Goal: Task Accomplishment & Management: Manage account settings

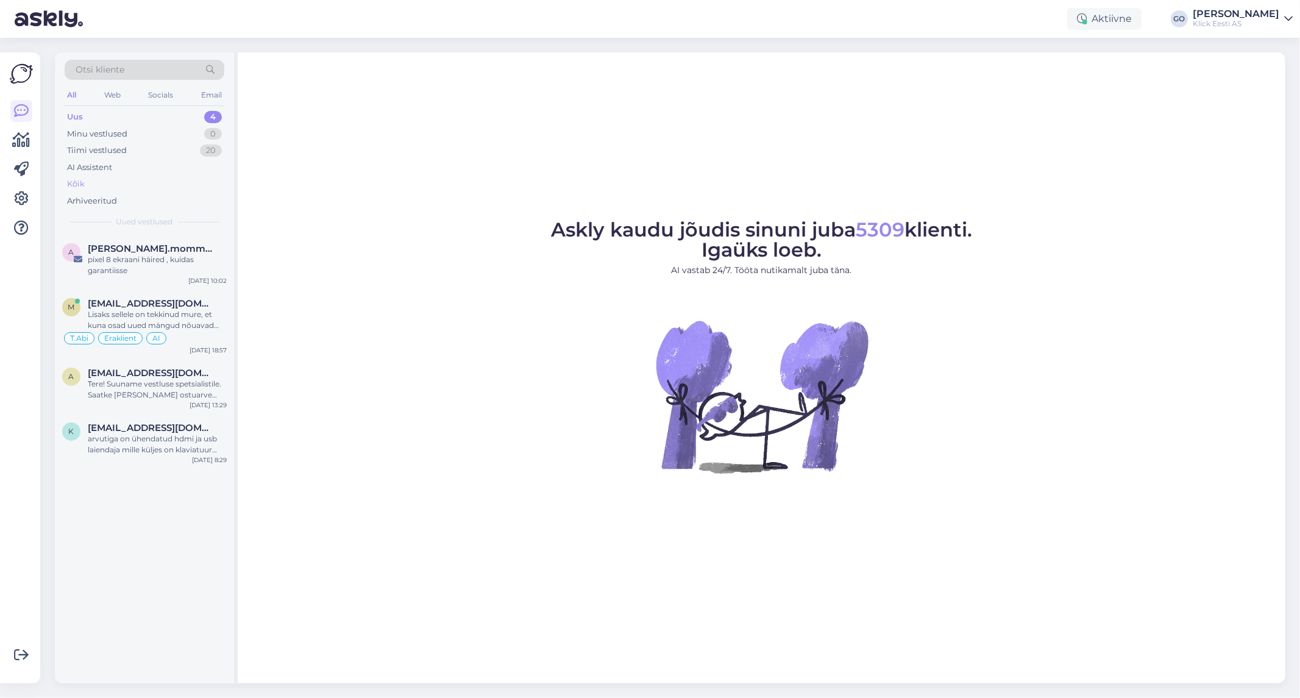
click at [71, 183] on div "Kõik" at bounding box center [76, 184] width 18 height 12
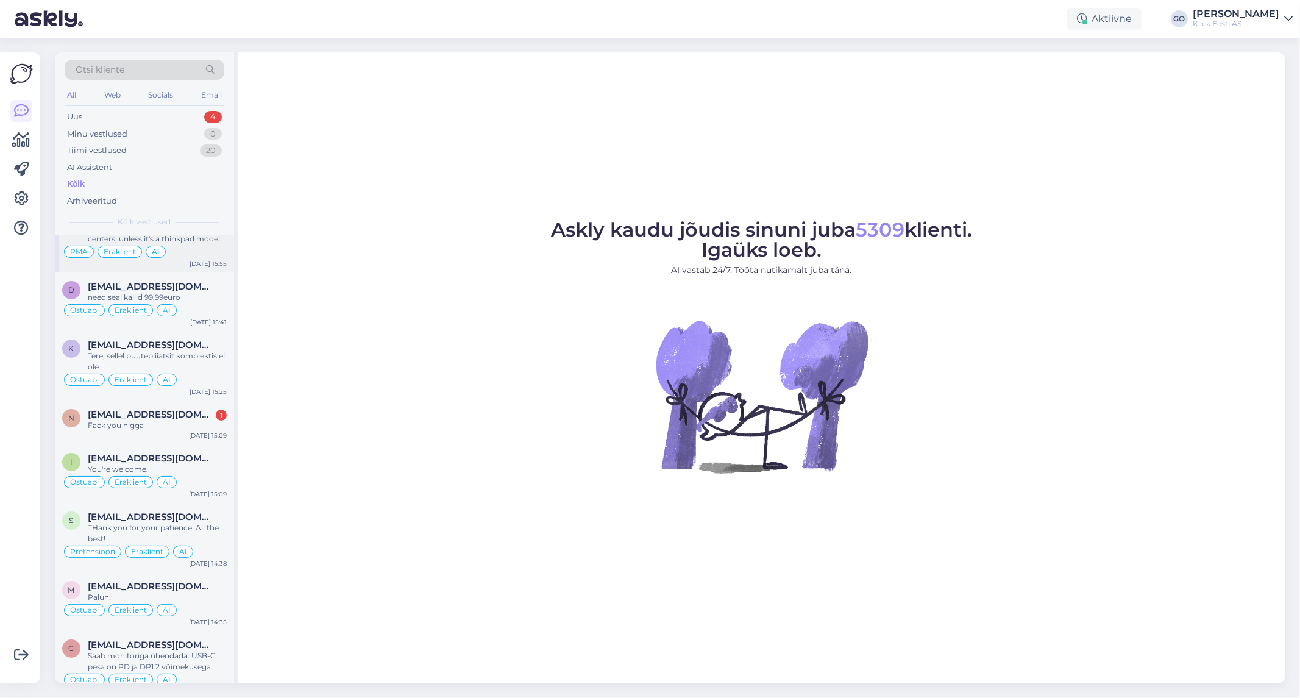
scroll to position [3996, 0]
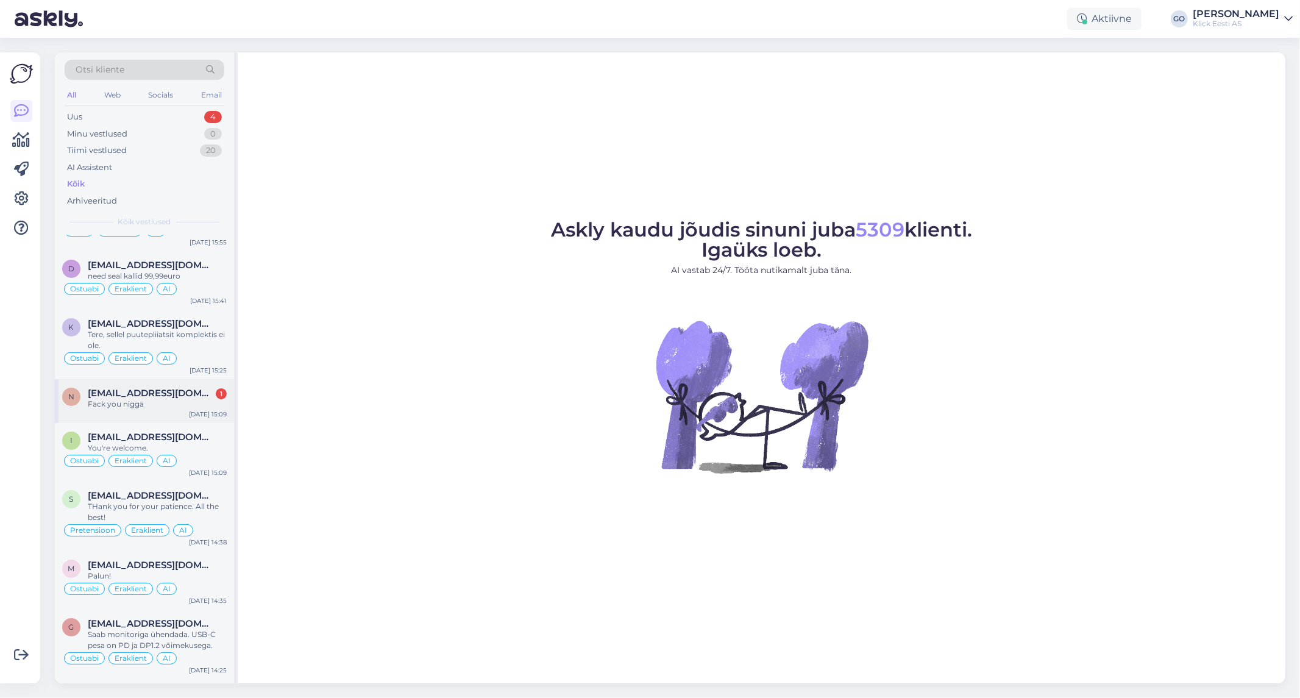
click at [153, 399] on div "Fack you nigga" at bounding box center [157, 404] width 139 height 11
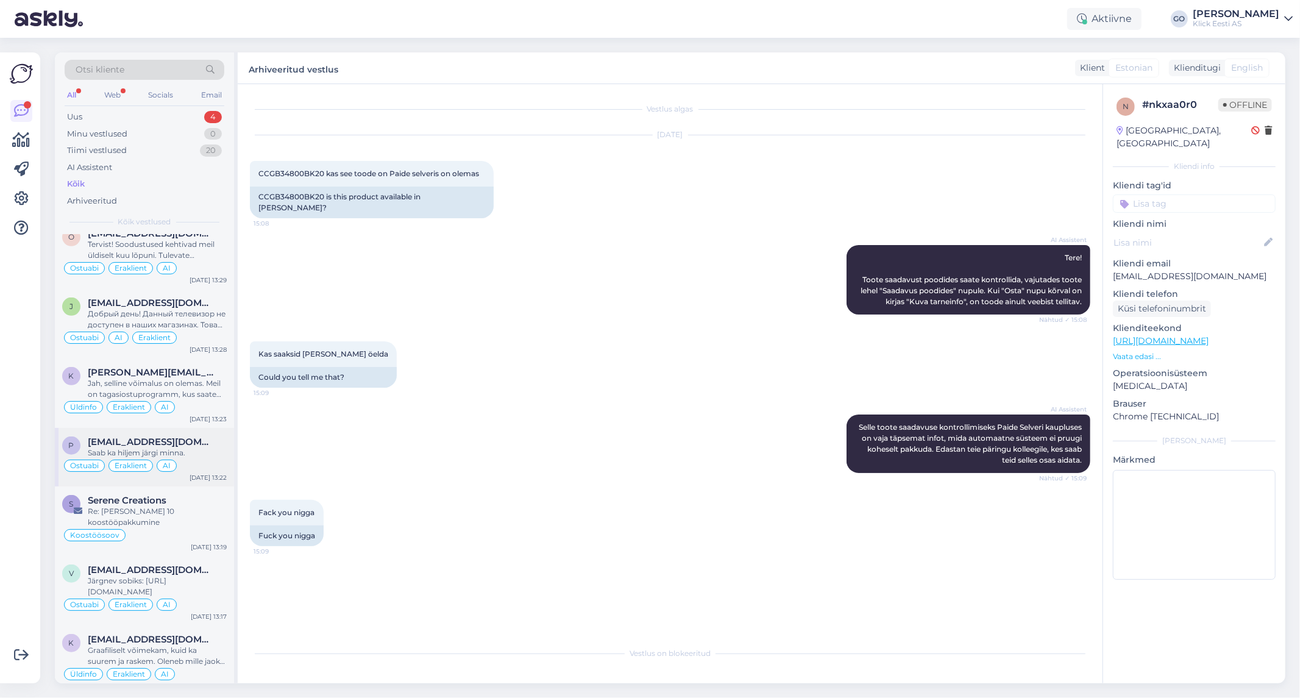
scroll to position [4674, 0]
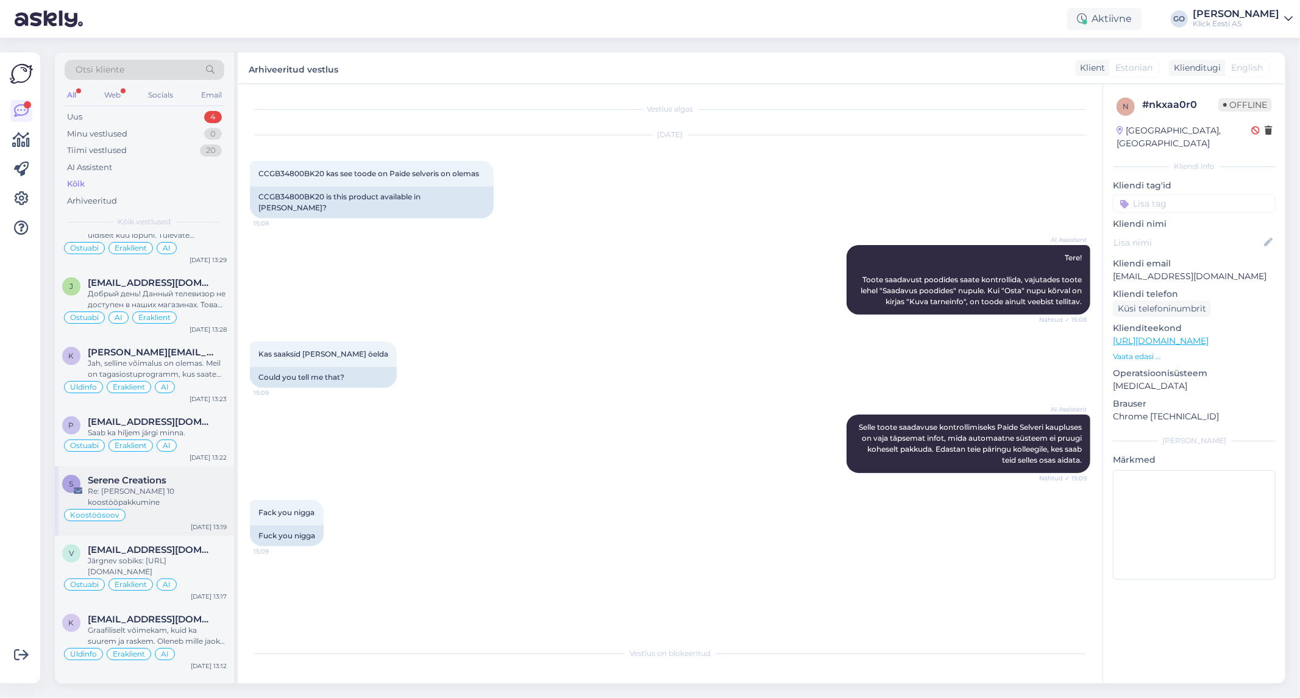
click at [173, 486] on div "Re: Roborock Saros 10 koostööpakkumine" at bounding box center [157, 497] width 139 height 22
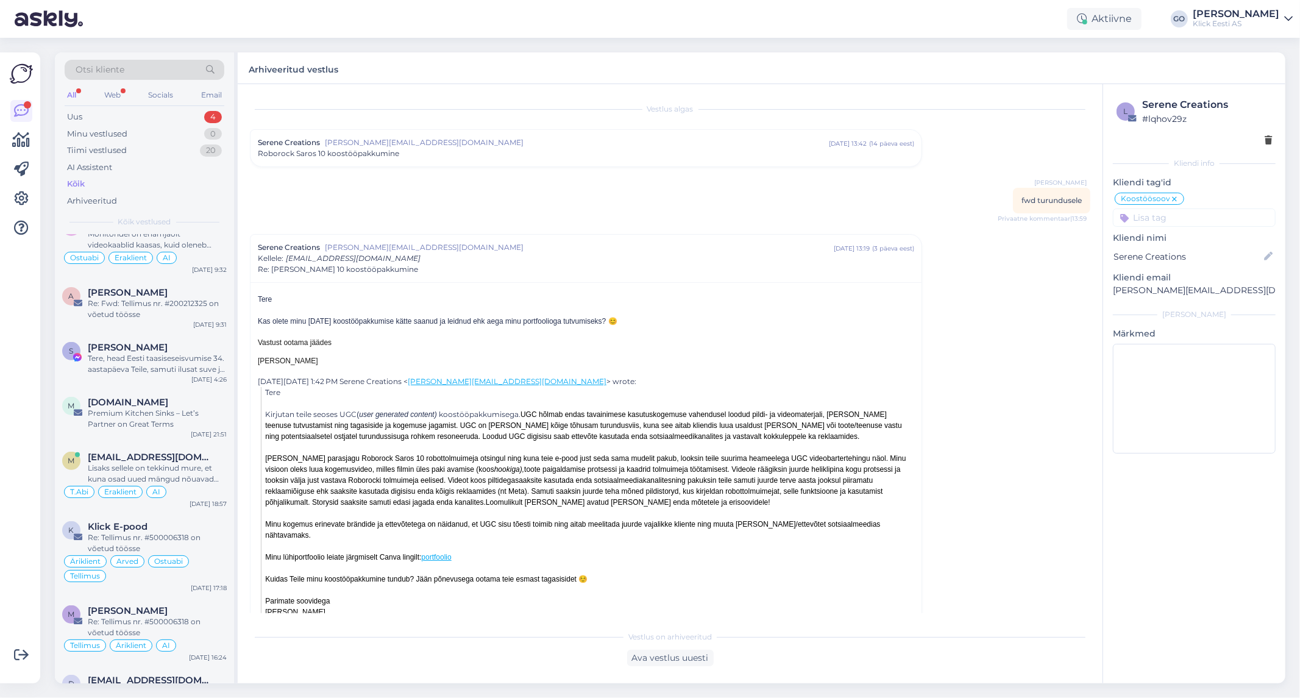
scroll to position [0, 0]
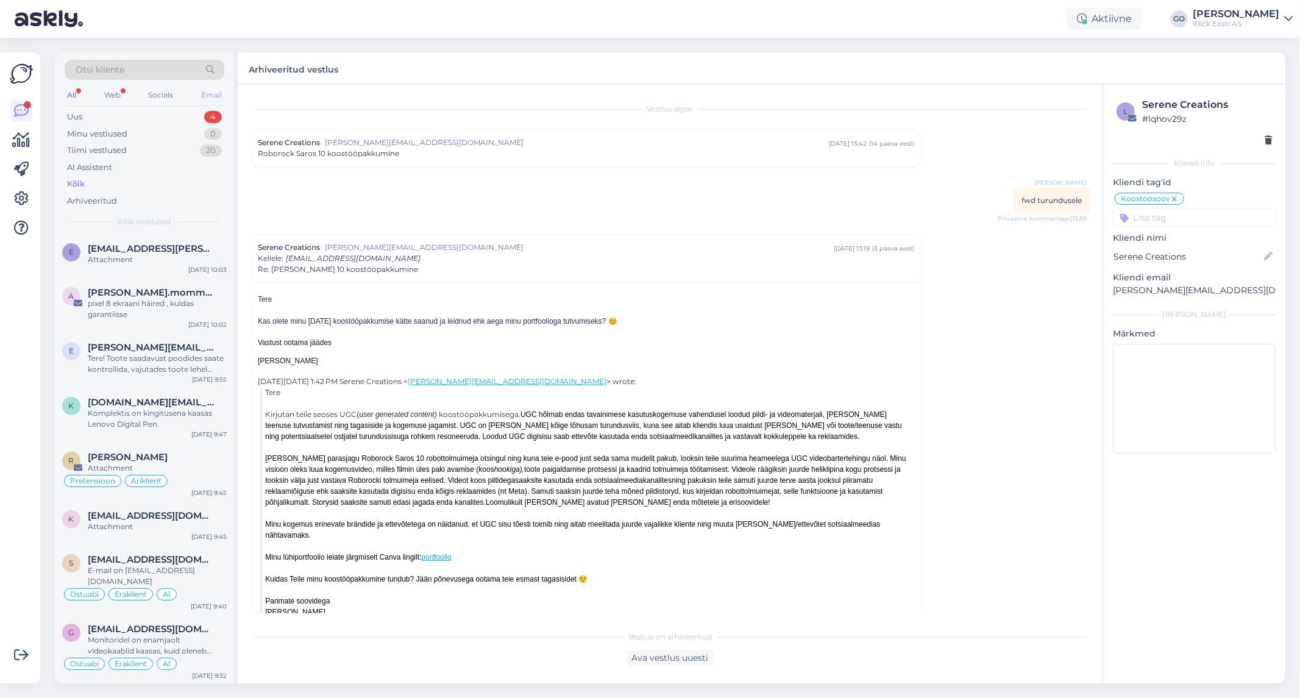
click at [211, 92] on div "Email" at bounding box center [212, 95] width 26 height 16
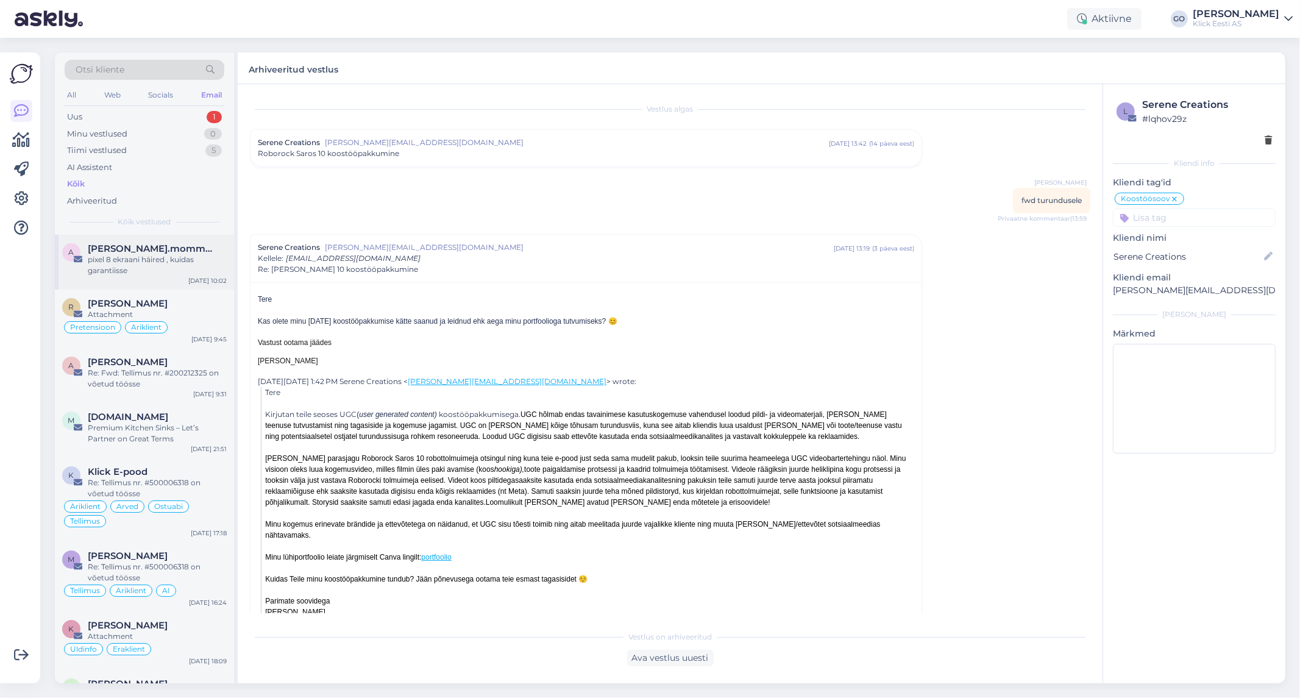
click at [166, 254] on div "pixel 8 ekraani häired , kuidas garantiisse" at bounding box center [157, 265] width 139 height 22
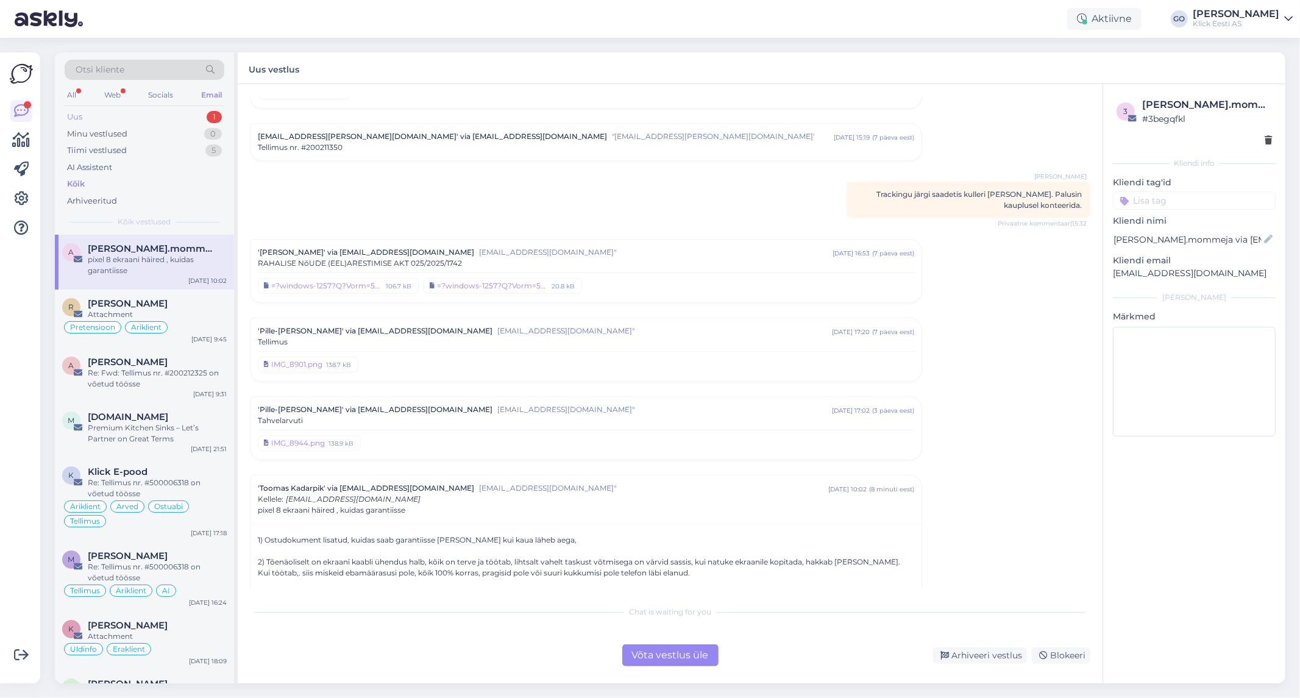
click at [83, 113] on div "Uus 1" at bounding box center [145, 117] width 160 height 17
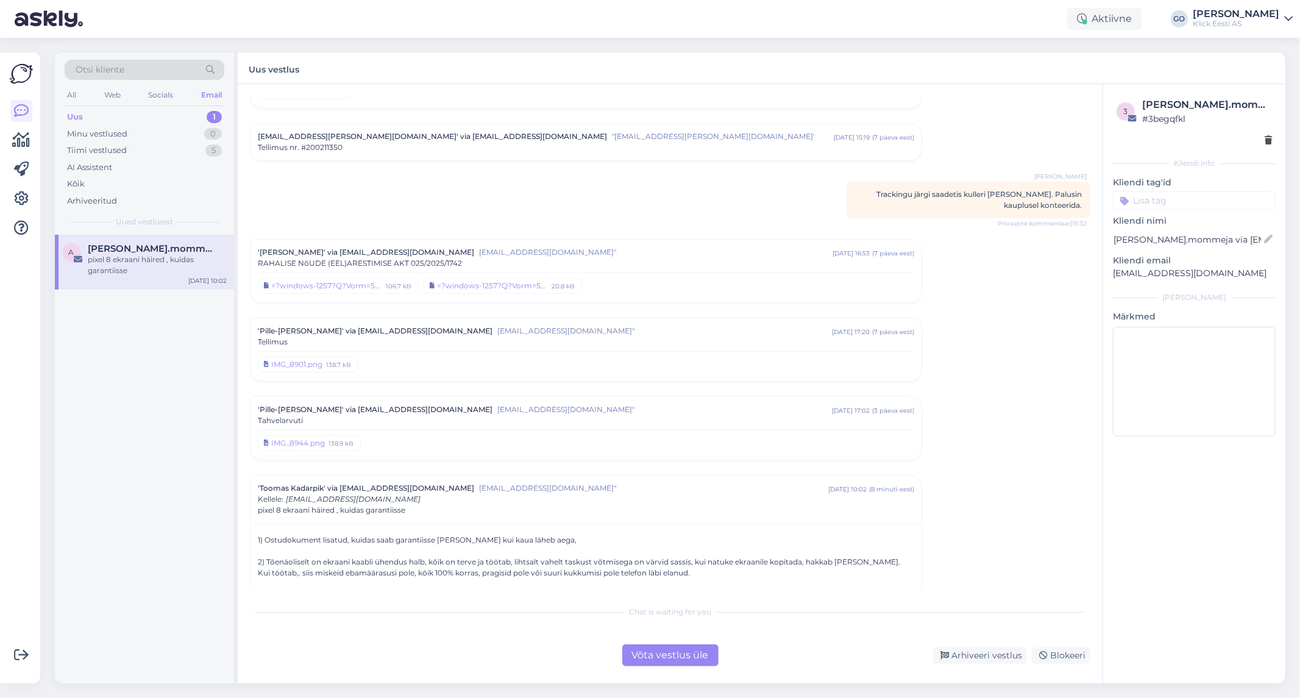
click at [209, 90] on div "Email" at bounding box center [212, 95] width 26 height 16
click at [76, 180] on div "Kõik" at bounding box center [76, 184] width 18 height 12
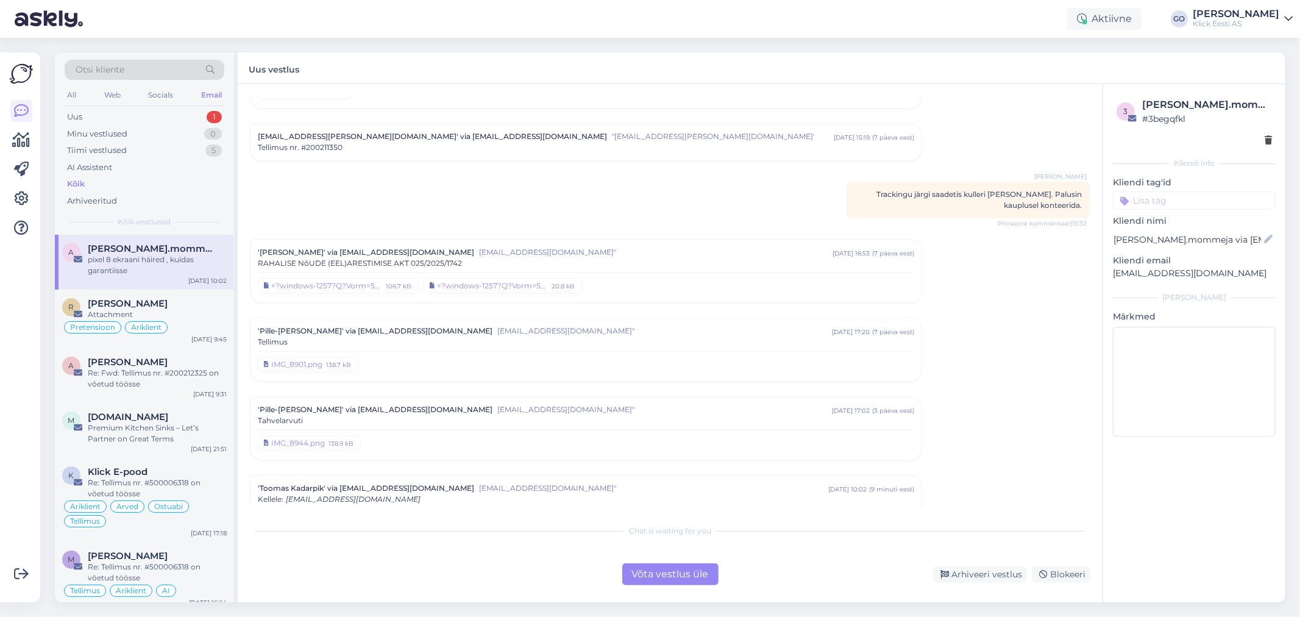
click at [173, 261] on div "pixel 8 ekraani häired , kuidas garantiisse" at bounding box center [157, 265] width 139 height 22
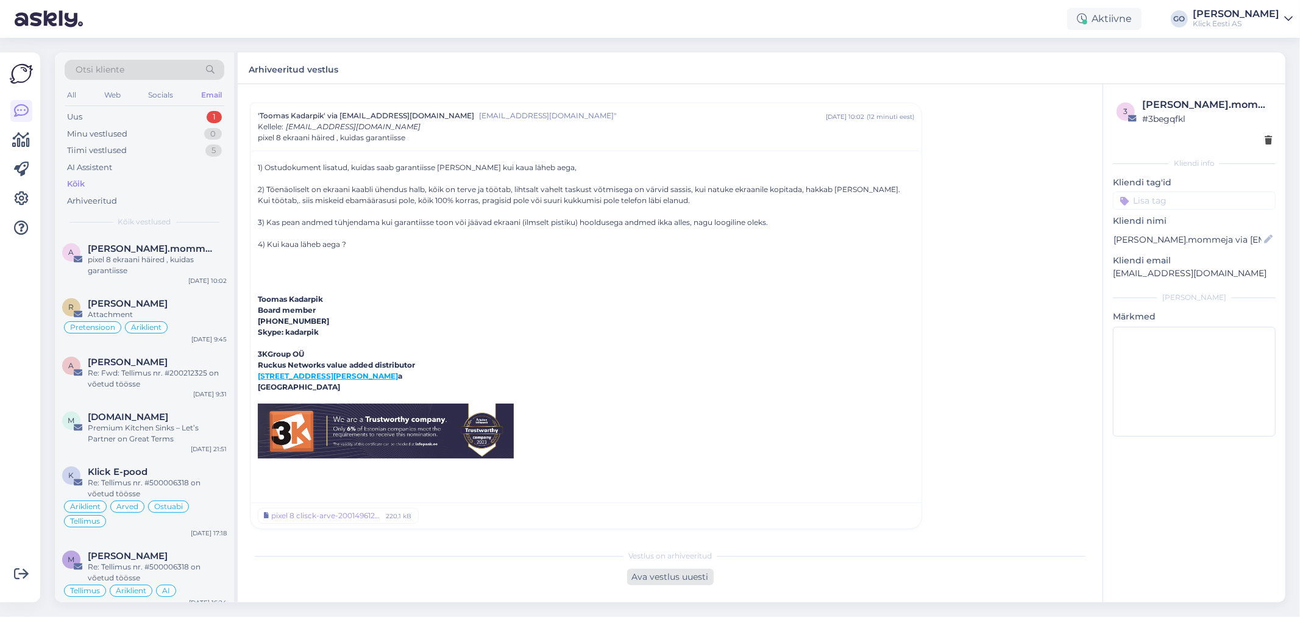
click at [685, 577] on div "Ava vestlus uuesti" at bounding box center [670, 577] width 87 height 16
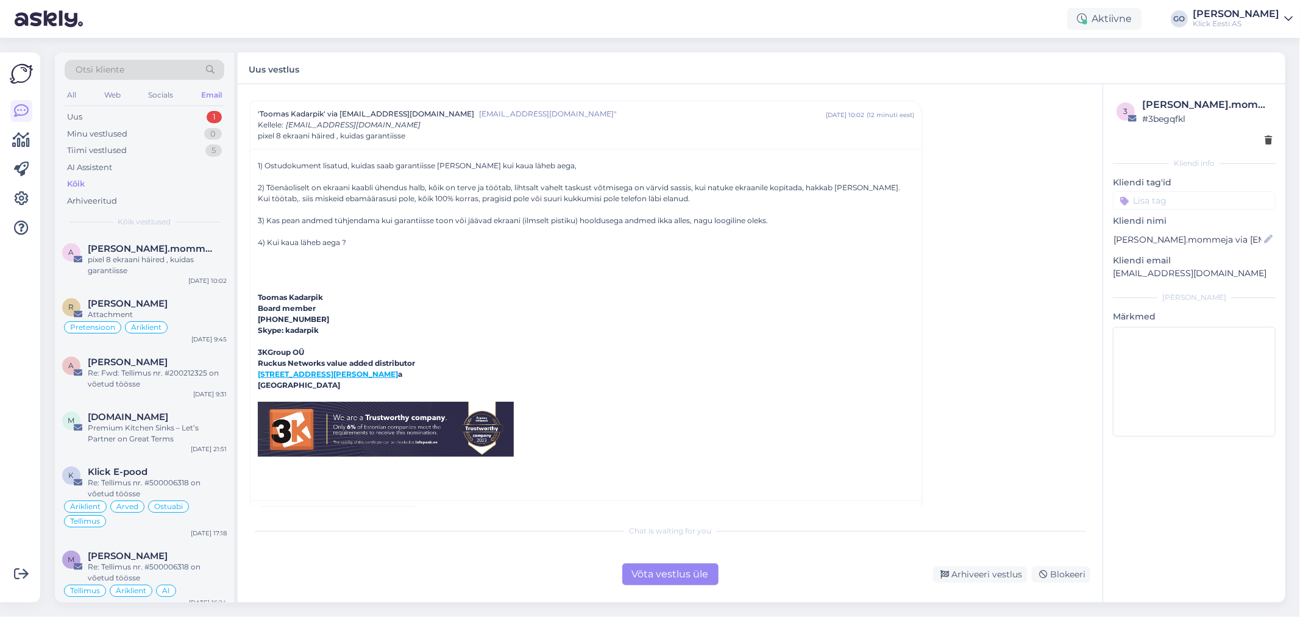
click at [685, 577] on div "Võta vestlus üle" at bounding box center [670, 574] width 96 height 22
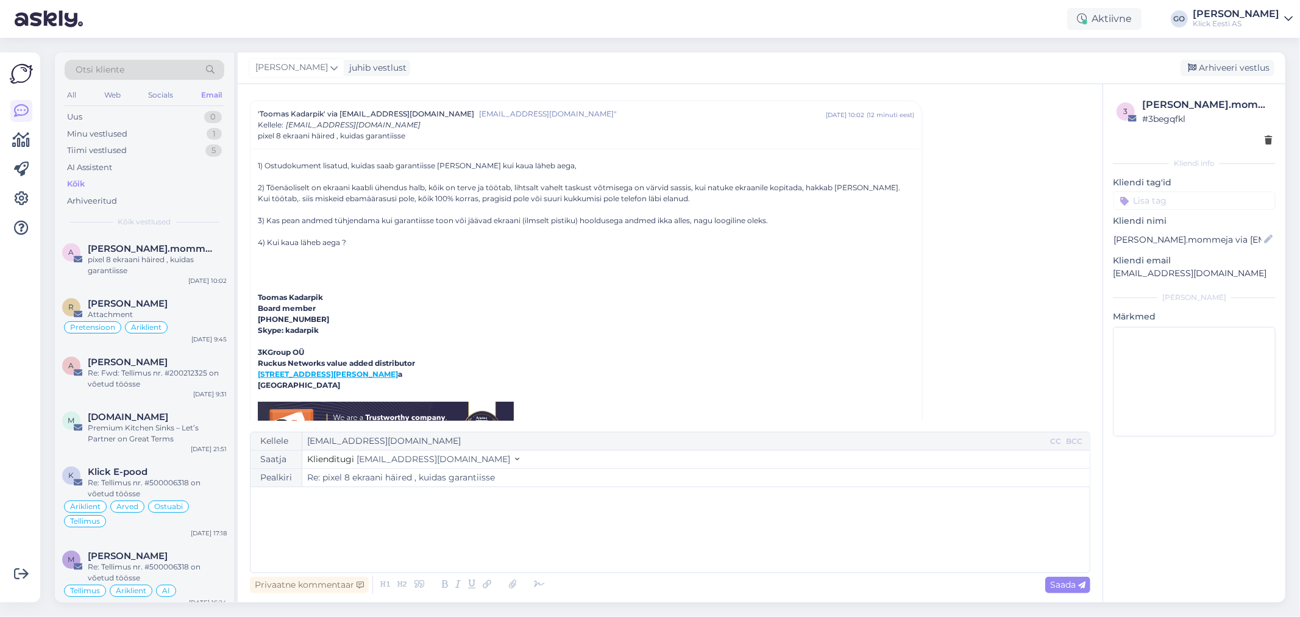
click at [584, 513] on div "﻿" at bounding box center [670, 529] width 827 height 73
click at [1250, 68] on div "Arhiveeri vestlus" at bounding box center [1228, 68] width 94 height 16
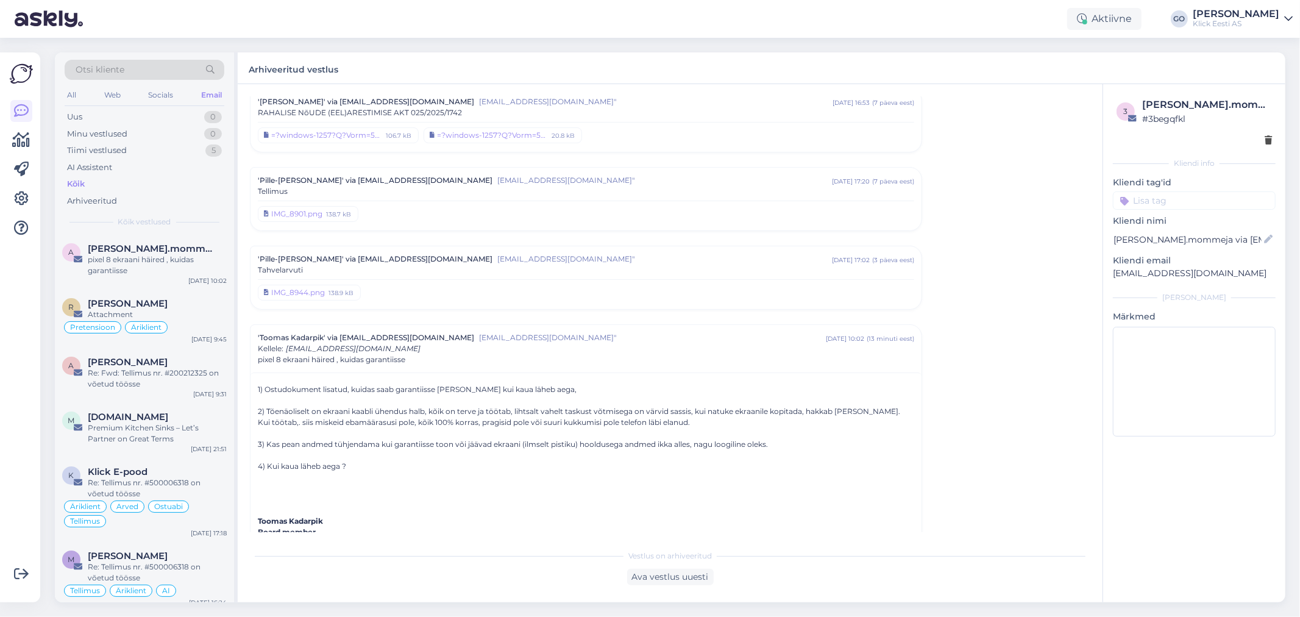
scroll to position [3959, 0]
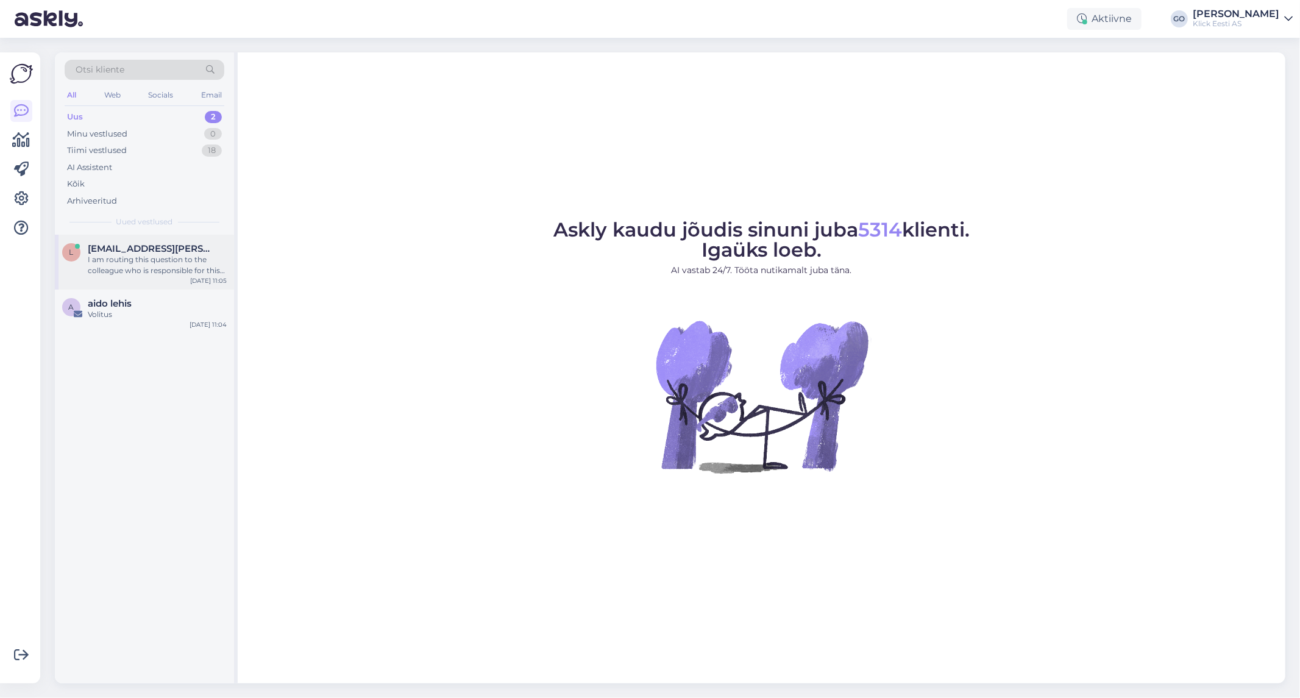
click at [168, 266] on div "I am routing this question to the colleague who is responsible for this topic. …" at bounding box center [157, 265] width 139 height 22
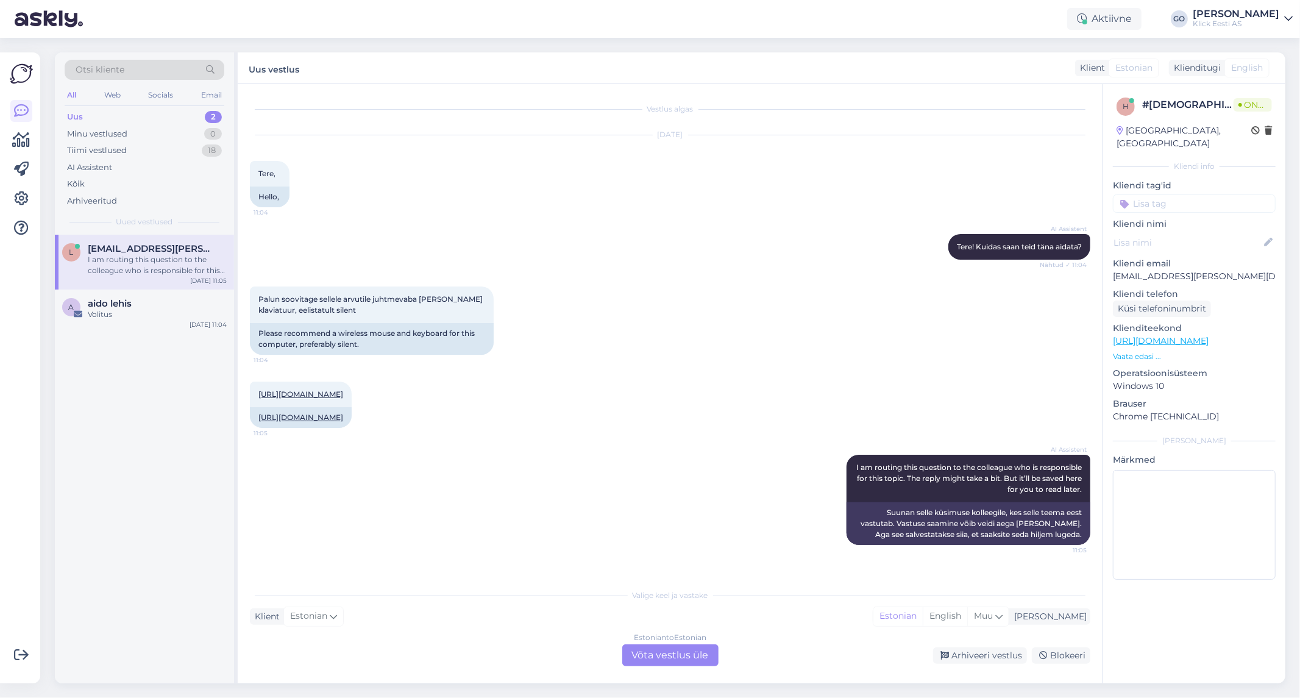
scroll to position [7, 0]
click at [132, 315] on div "Volitus" at bounding box center [157, 314] width 139 height 11
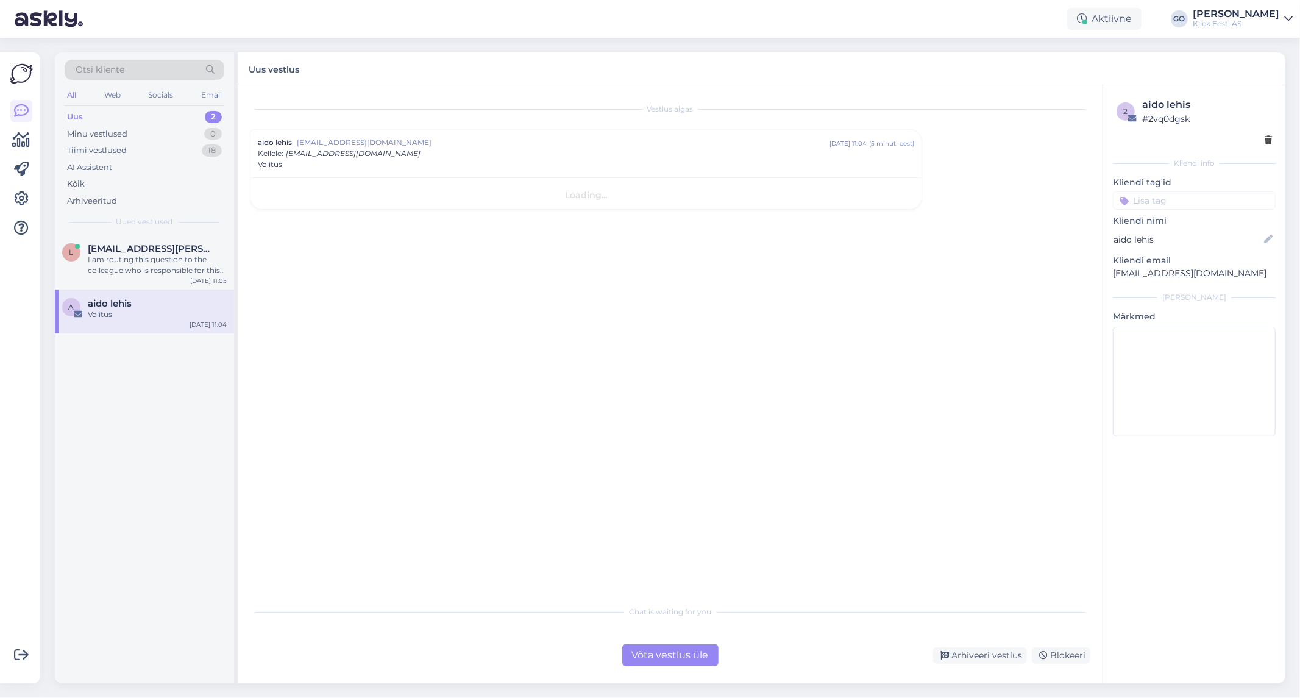
scroll to position [0, 0]
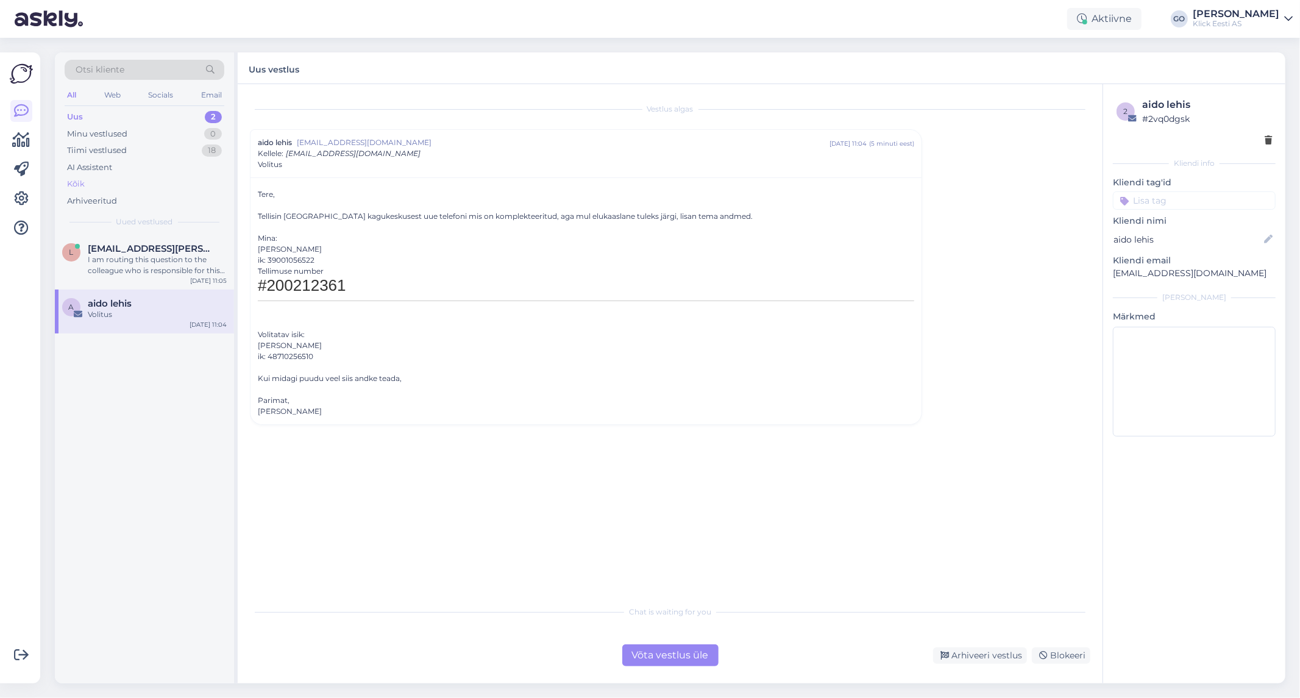
click at [88, 183] on div "Kõik" at bounding box center [145, 184] width 160 height 17
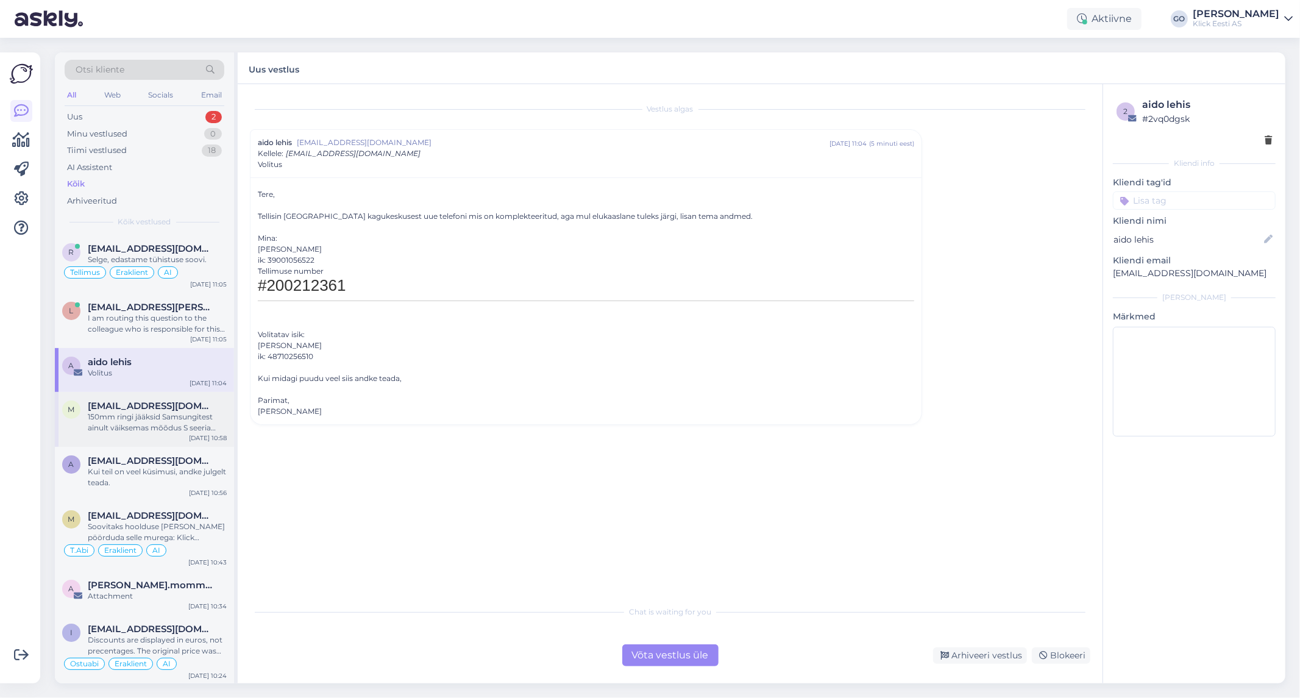
click at [156, 426] on div "150mm ringi jääksid Samsungitest ainult väiksemas mõõdus S seeria telefonid: [U…" at bounding box center [157, 423] width 139 height 22
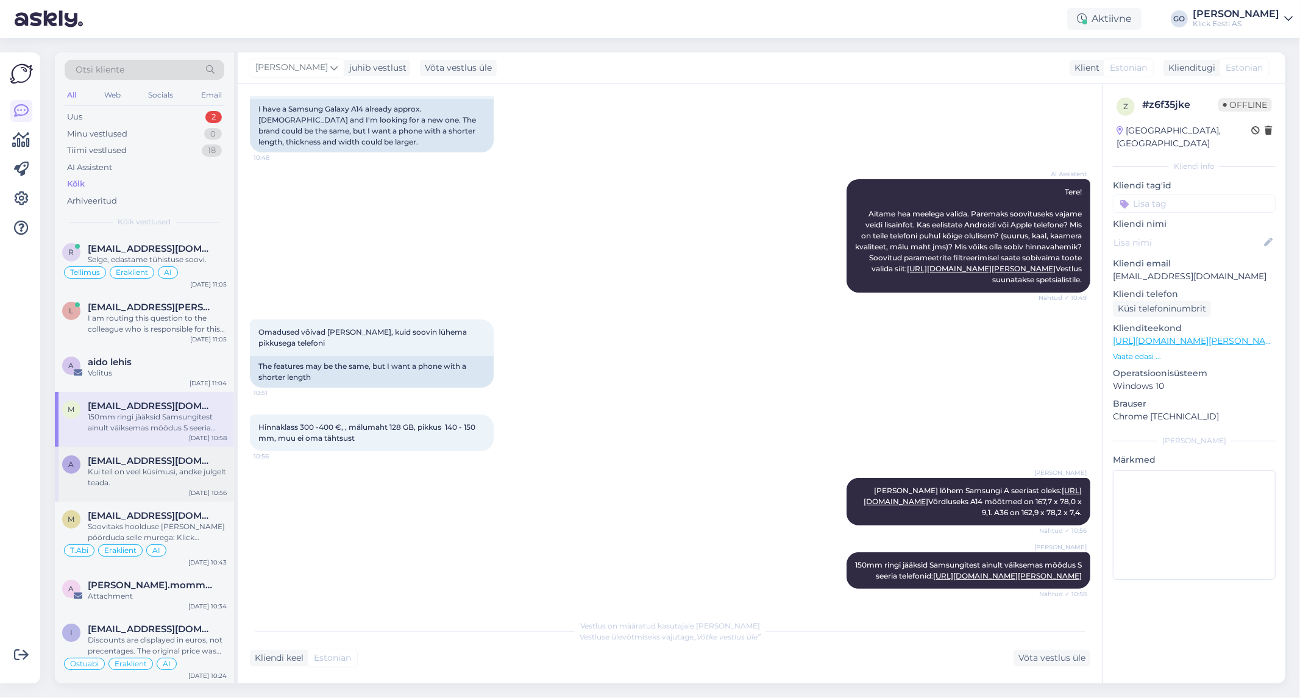
click at [144, 472] on div "Kui teil on veel küsimusi, andke julgelt teada." at bounding box center [157, 477] width 139 height 22
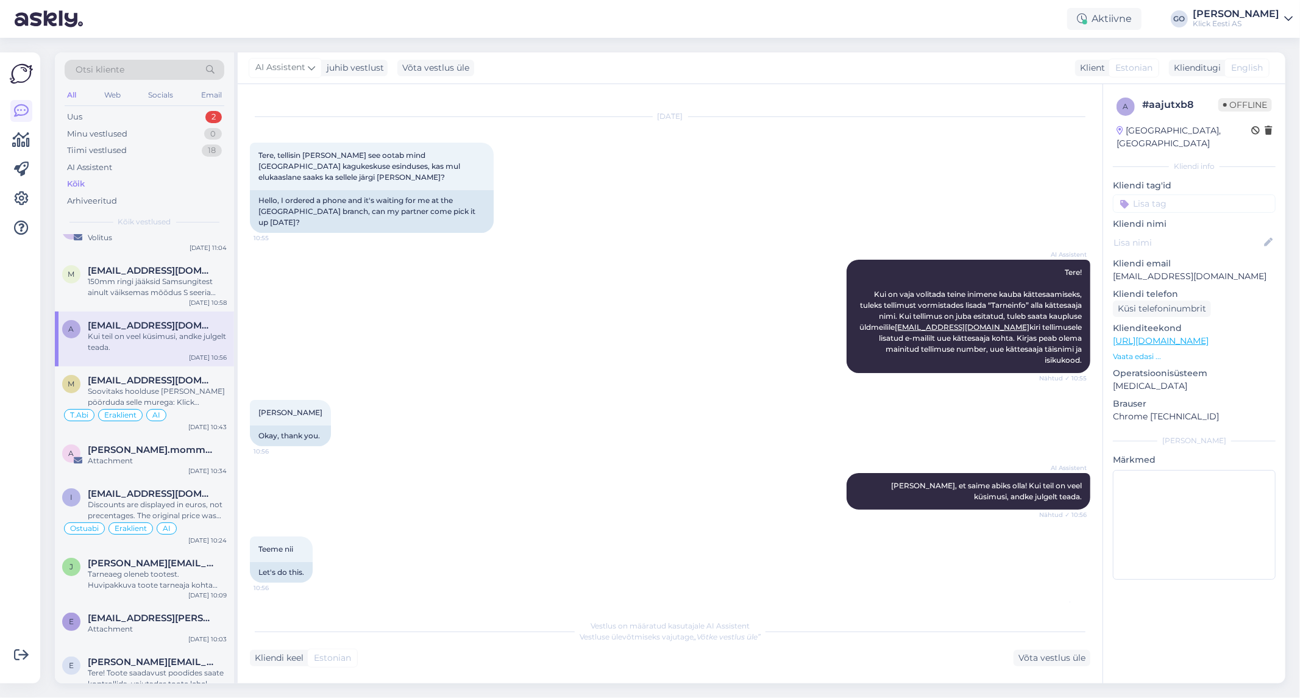
scroll to position [0, 0]
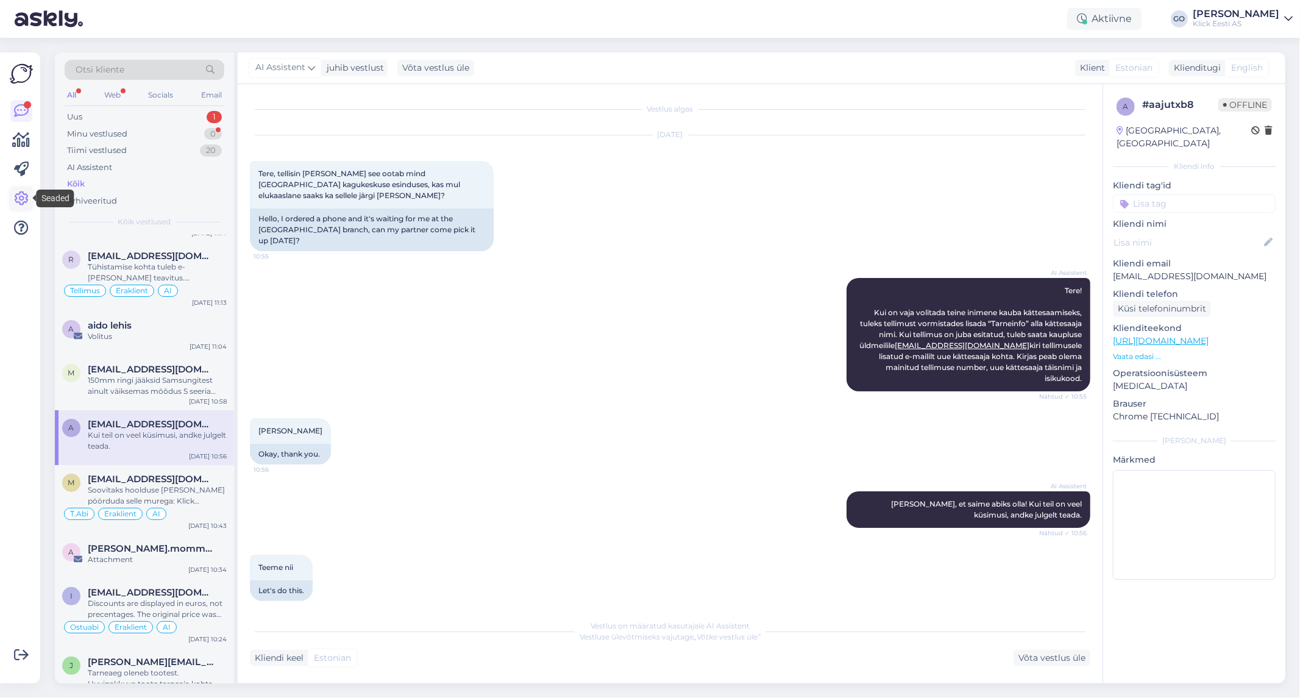
click at [24, 196] on icon at bounding box center [21, 198] width 15 height 15
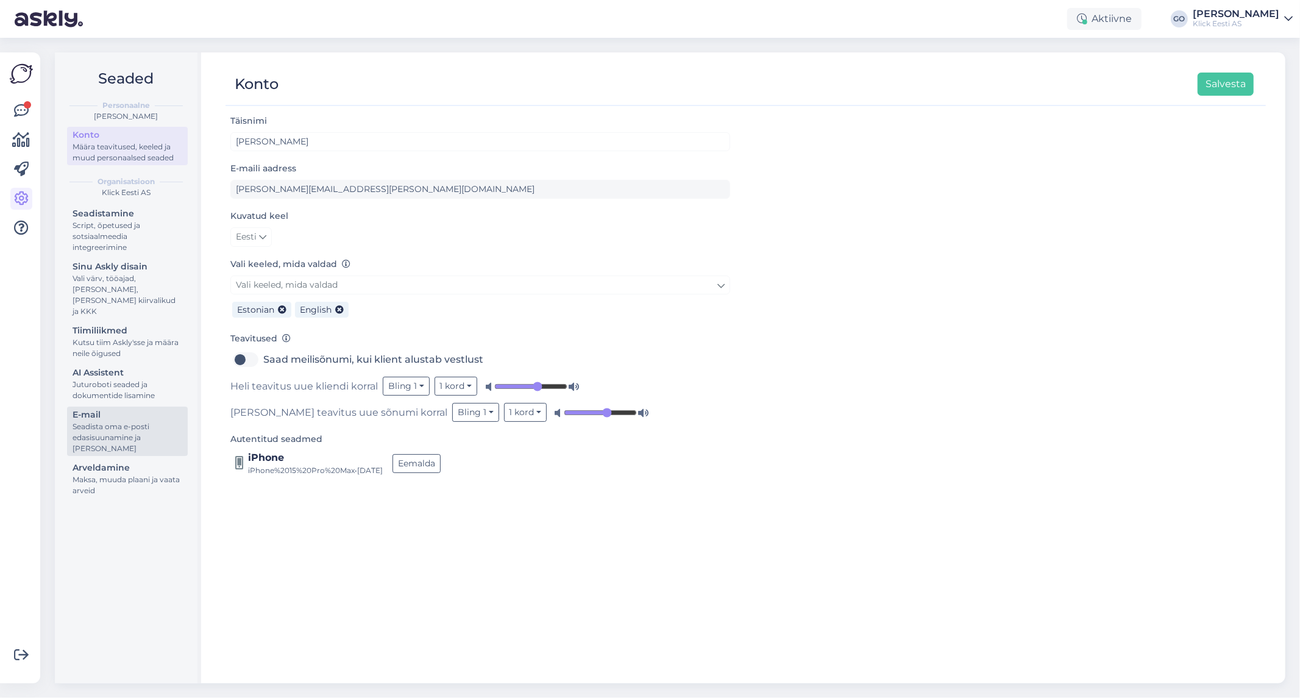
click at [141, 421] on div "Seadista oma e-posti edasisuunamine ja [PERSON_NAME]" at bounding box center [128, 437] width 110 height 33
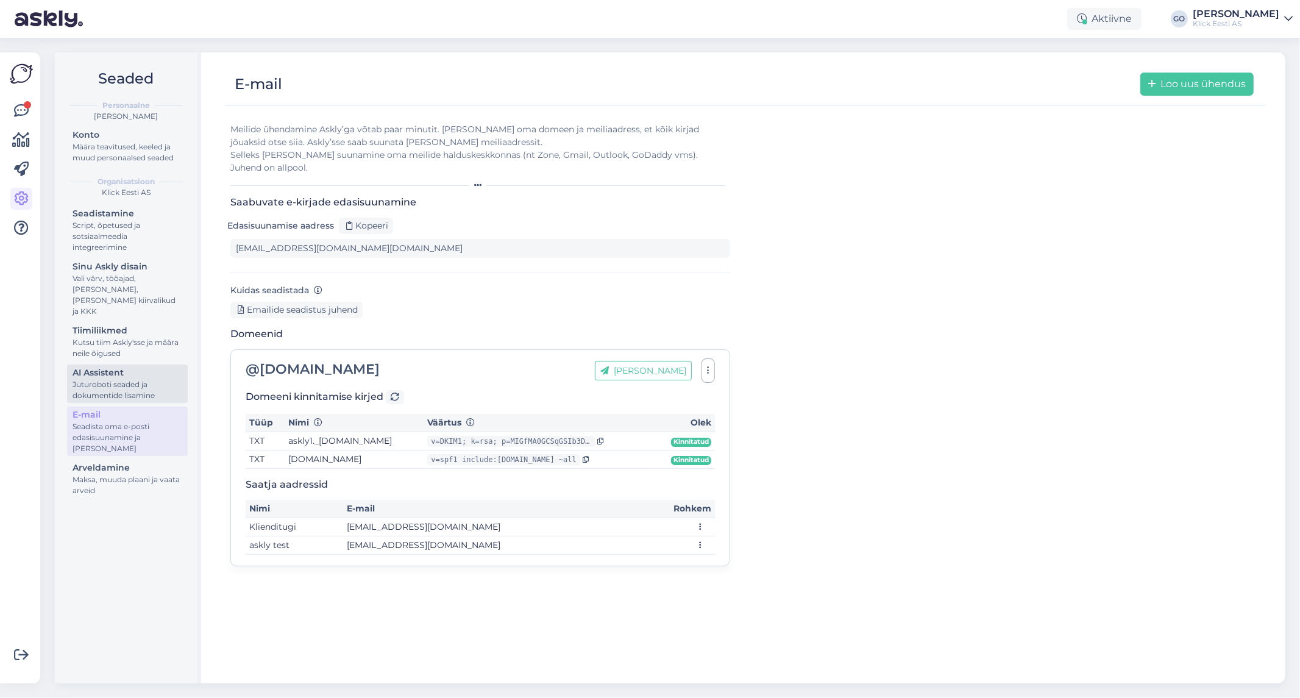
click at [137, 379] on div "Juturoboti seaded ja dokumentide lisamine" at bounding box center [128, 390] width 110 height 22
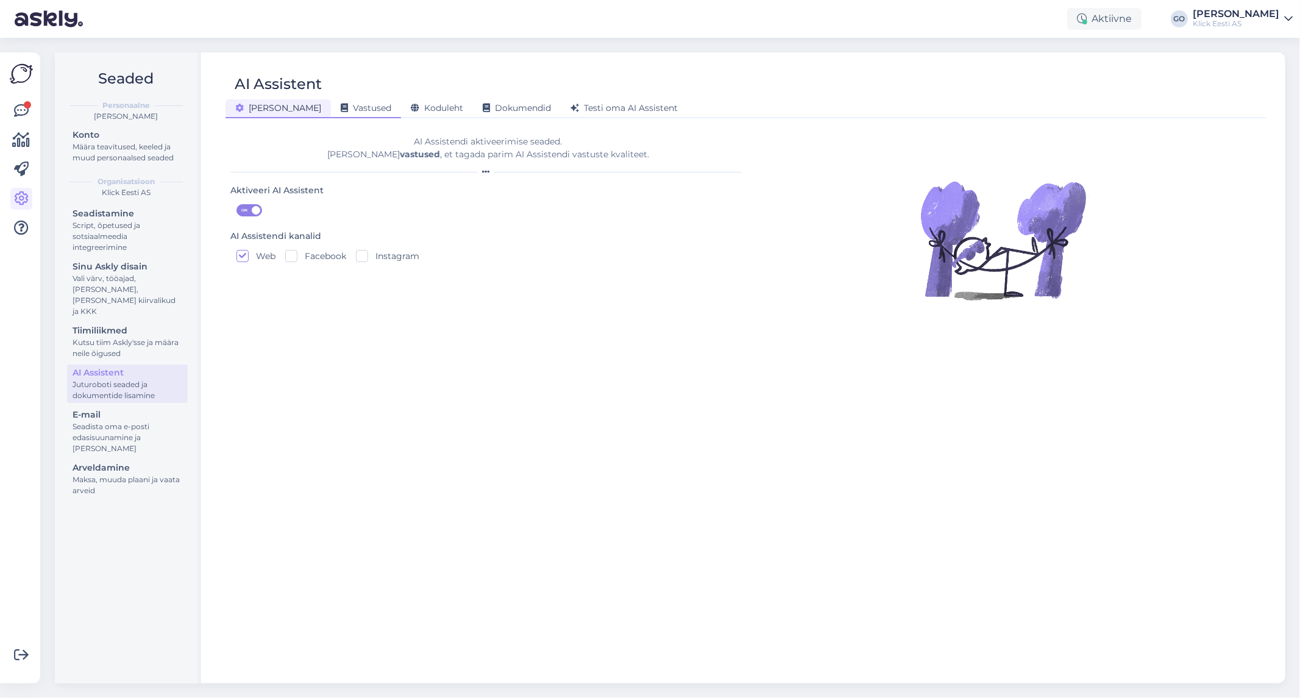
click at [341, 105] on span "Vastused" at bounding box center [366, 107] width 51 height 11
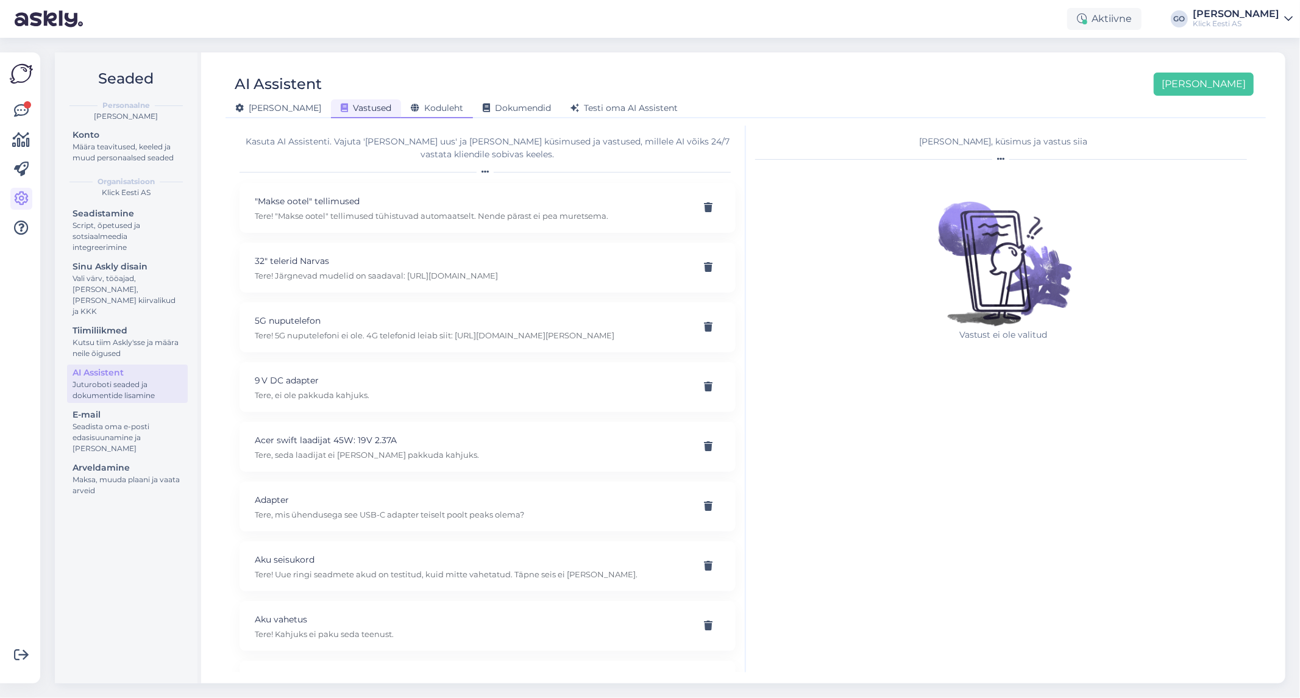
click at [411, 104] on span "Koduleht" at bounding box center [437, 107] width 52 height 11
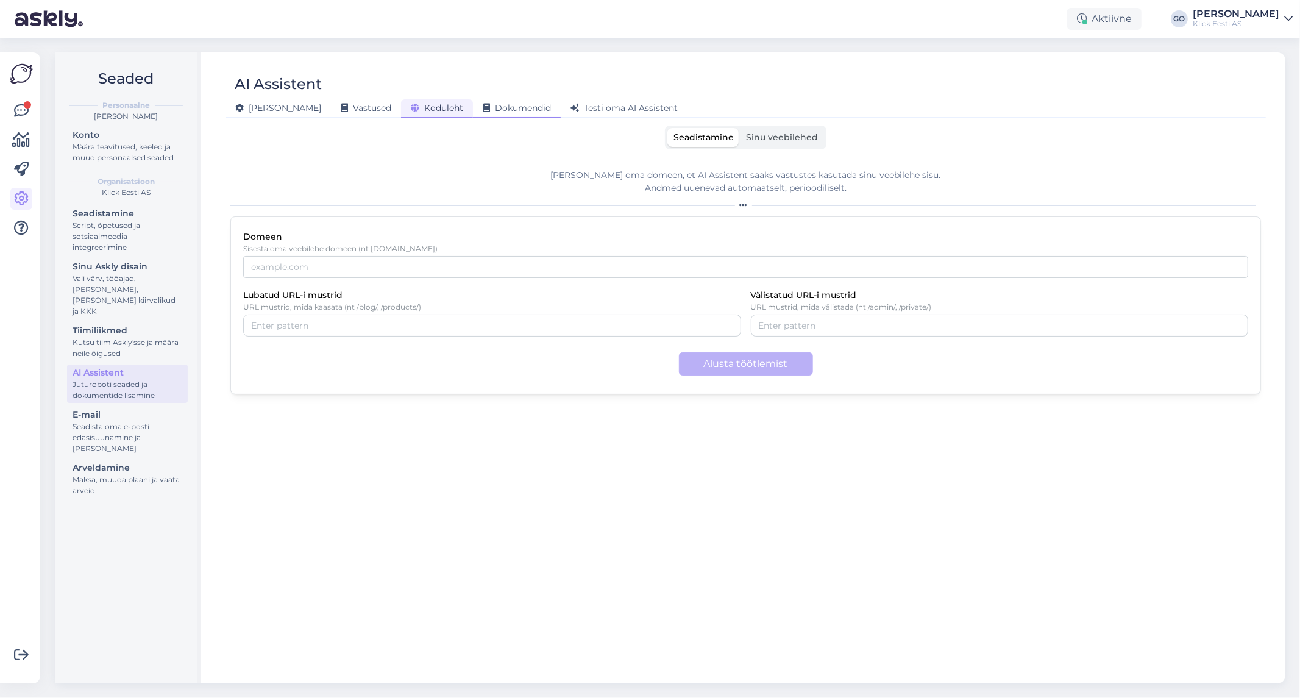
click at [477, 101] on div "Dokumendid" at bounding box center [517, 108] width 88 height 19
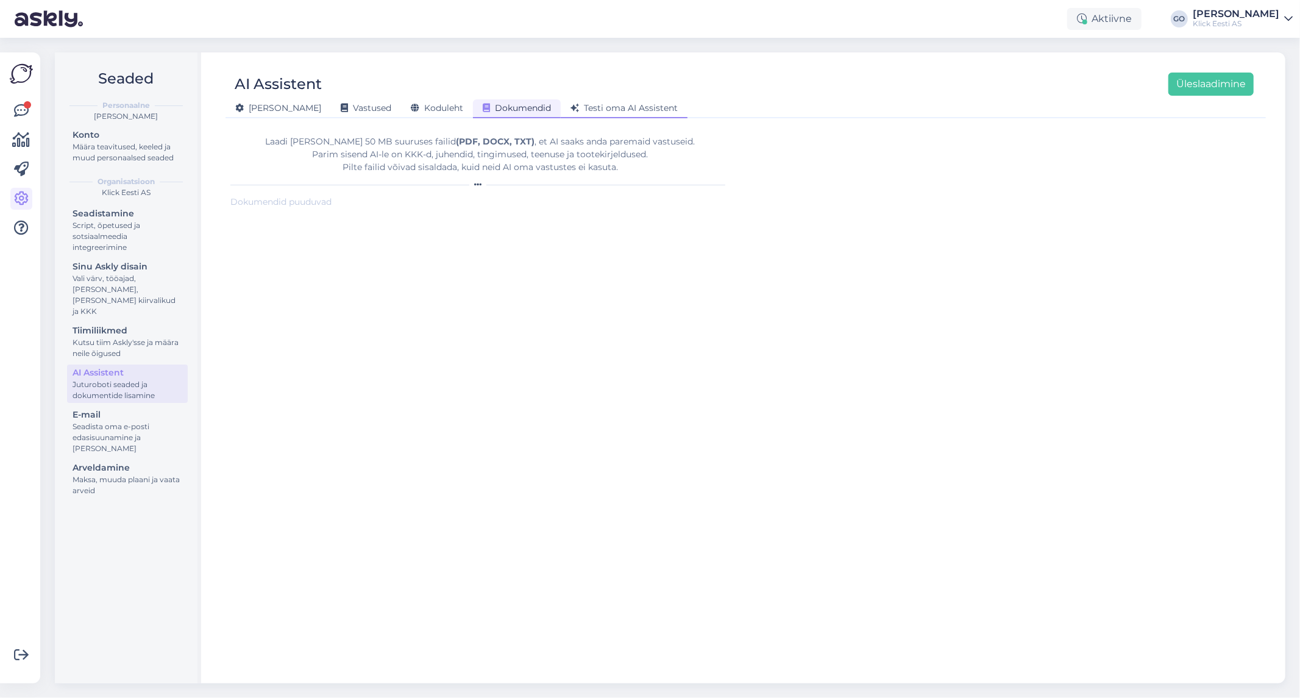
click at [574, 105] on span "Testi oma AI Assistent" at bounding box center [624, 107] width 107 height 11
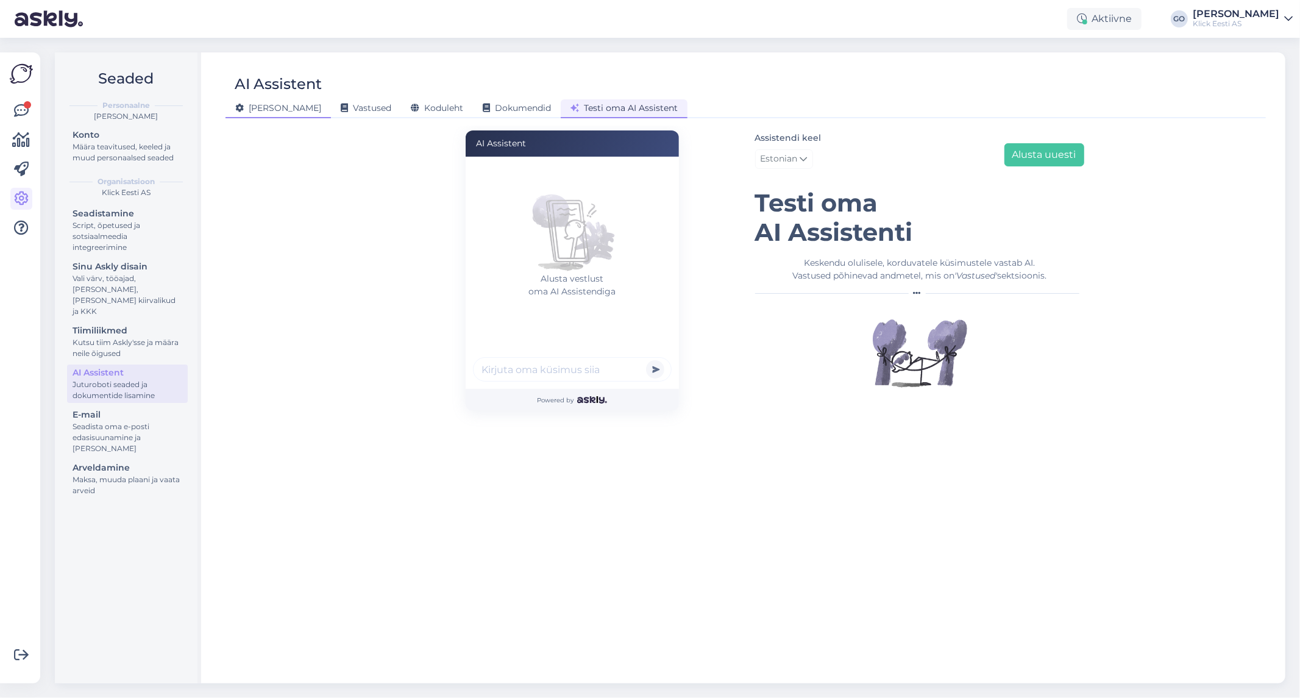
click at [252, 104] on span "[PERSON_NAME]" at bounding box center [278, 107] width 86 height 11
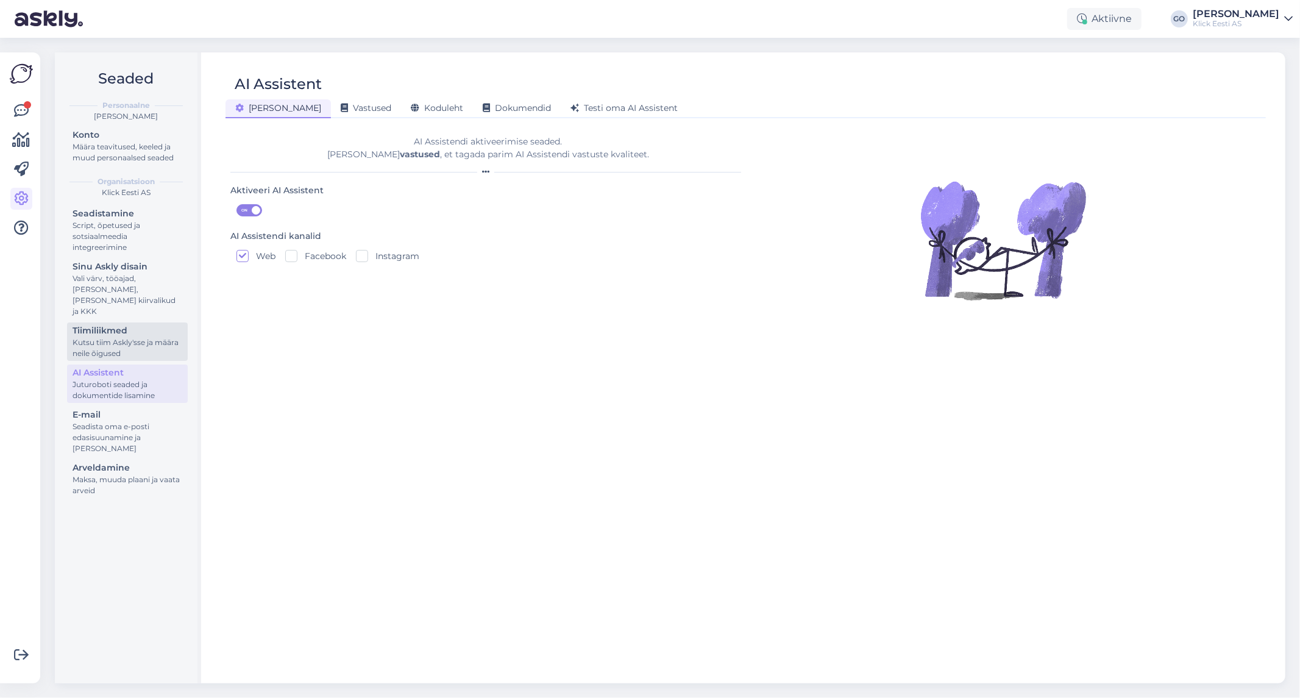
click at [120, 325] on div "Tiimiliikmed" at bounding box center [128, 330] width 110 height 13
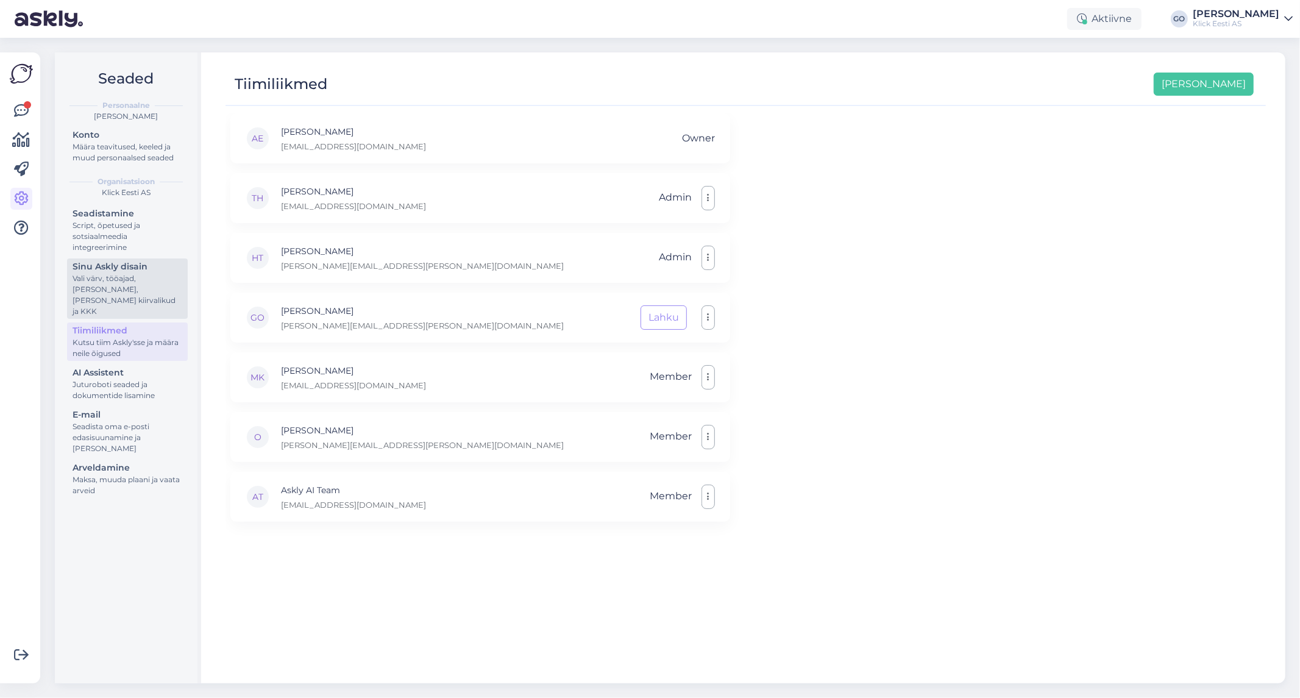
click at [126, 284] on div "Vali värv, tööajad, [PERSON_NAME], [PERSON_NAME] kiirvalikud ja KKK" at bounding box center [128, 295] width 110 height 44
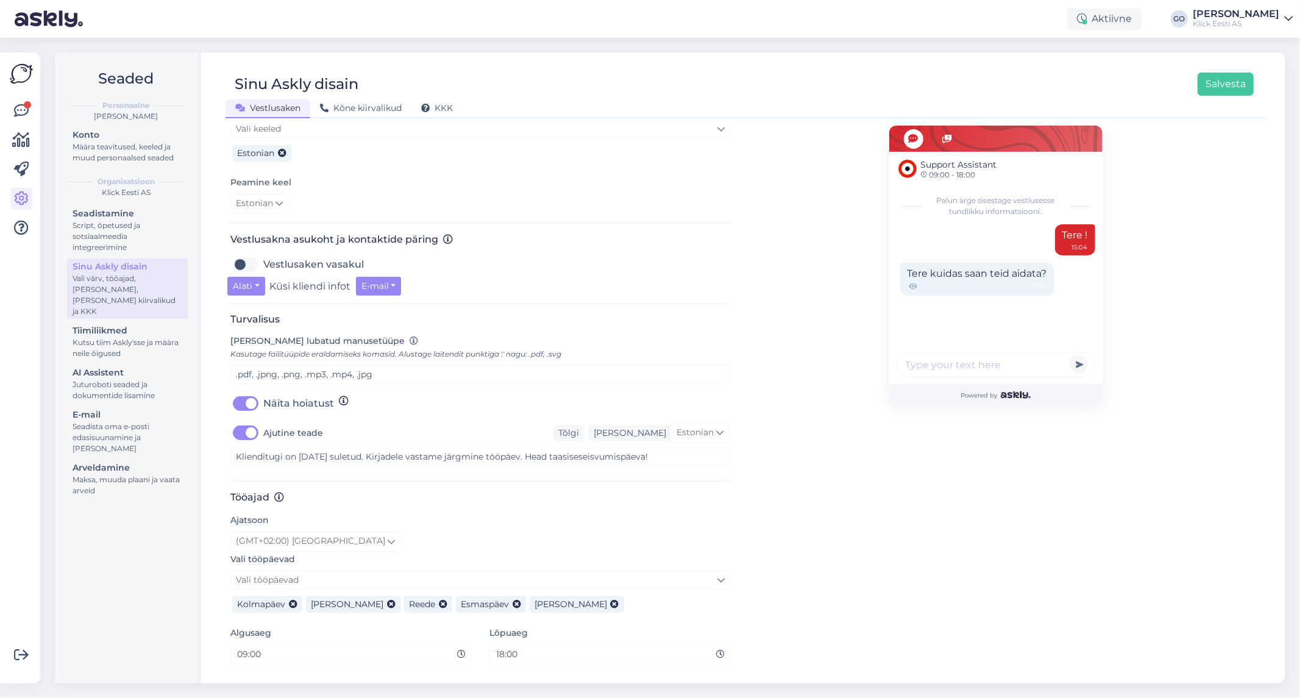
scroll to position [344, 0]
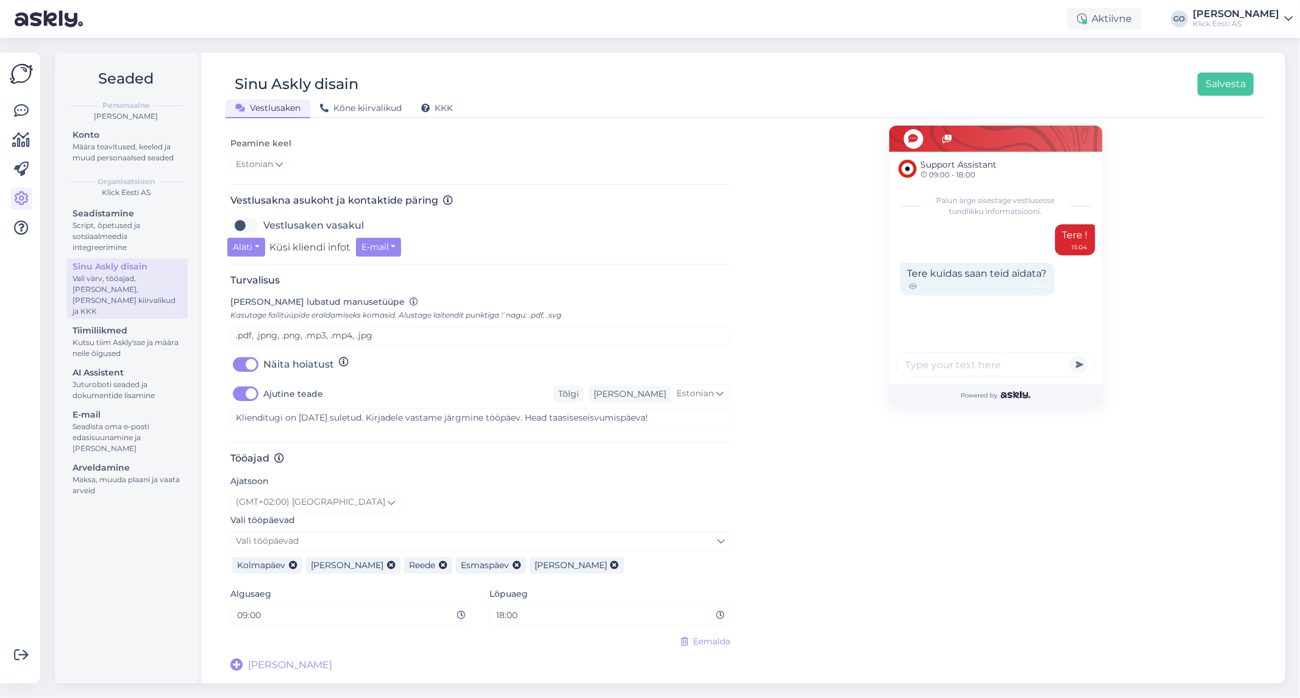
click at [263, 393] on label "Ajutine teade" at bounding box center [293, 394] width 60 height 20
click at [247, 393] on input "Ajutine teade" at bounding box center [245, 394] width 30 height 20
checkbox input "false"
click at [799, 458] on div "Support Assistant 09:00 - 18:00 Palun ärge sisestage vestlusesse tundlikku info…" at bounding box center [995, 226] width 531 height 891
click at [368, 105] on span "Kõne kiirvalikud" at bounding box center [361, 107] width 82 height 11
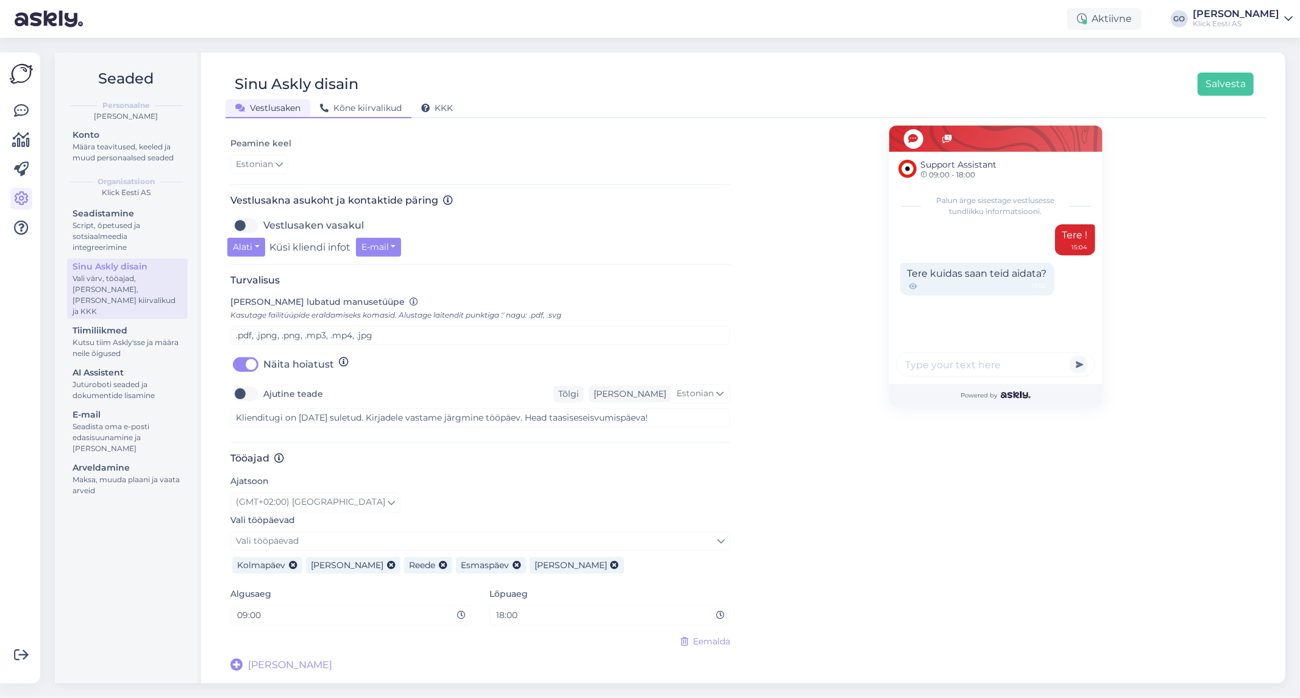
scroll to position [0, 0]
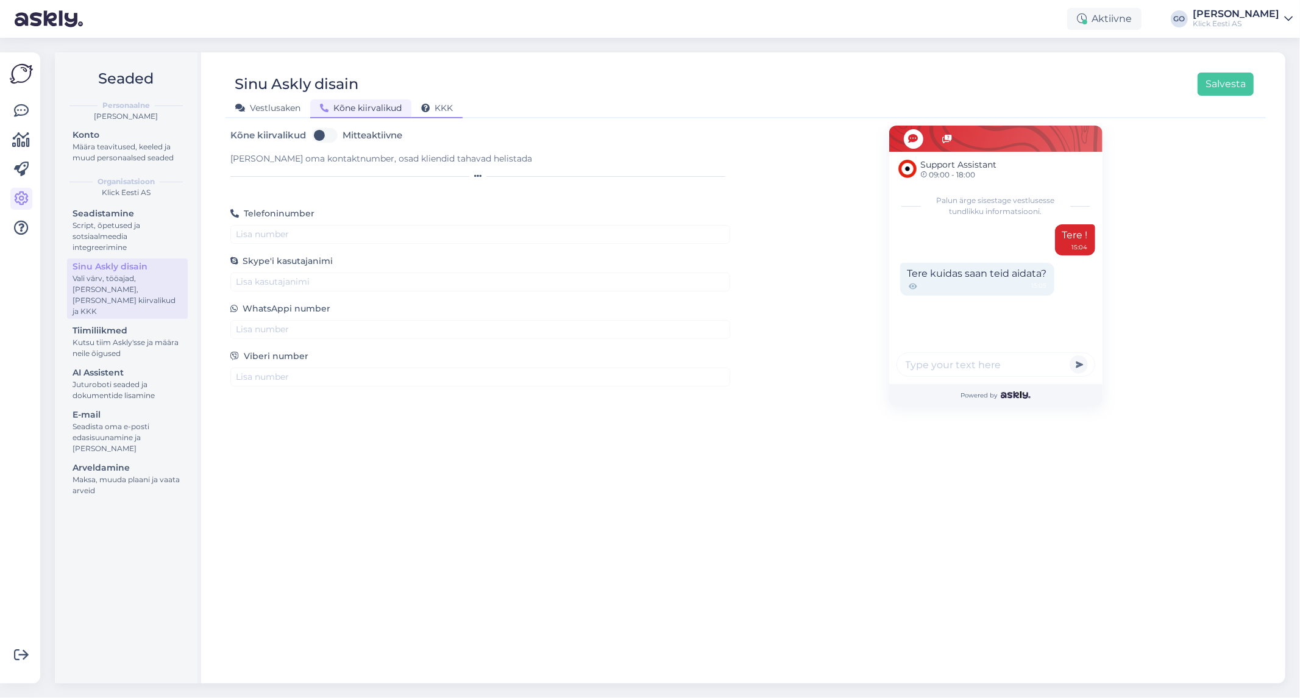
click at [445, 108] on span "KKK" at bounding box center [437, 107] width 32 height 11
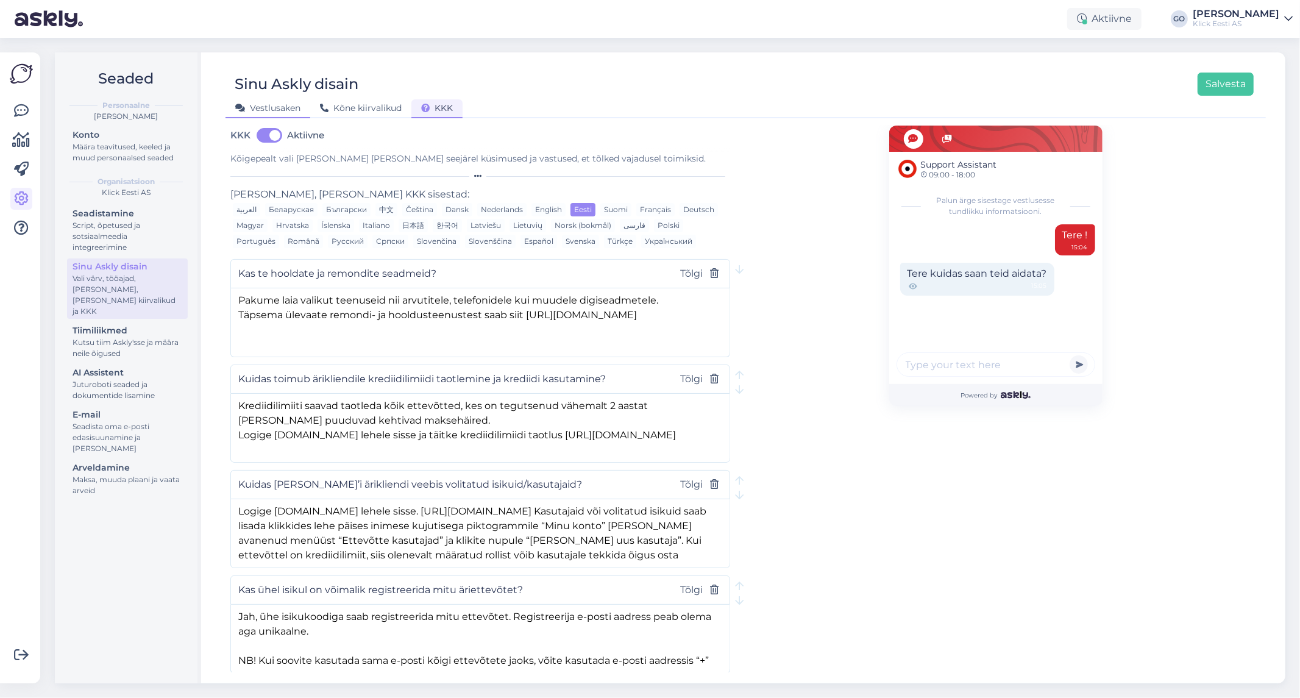
click at [261, 104] on span "Vestlusaken" at bounding box center [267, 107] width 65 height 11
